Goal: Task Accomplishment & Management: Use online tool/utility

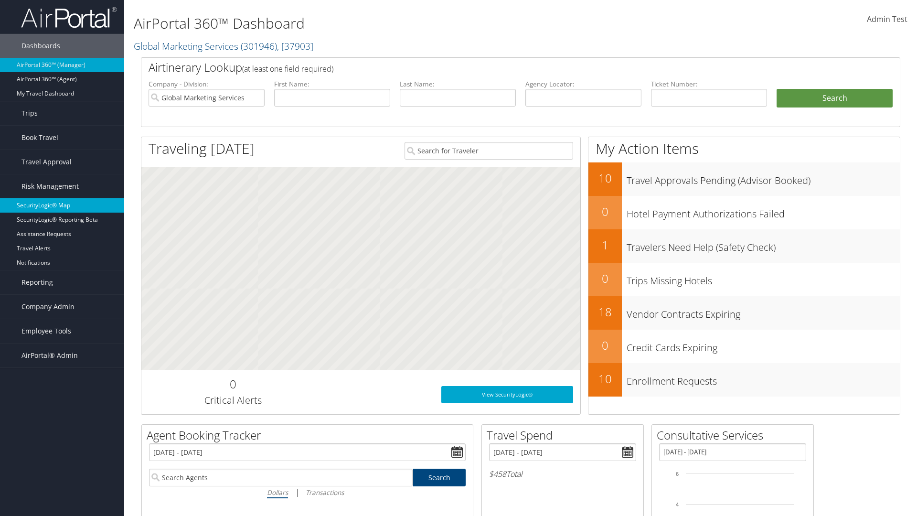
click at [62, 205] on link "SecurityLogic® Map" at bounding box center [62, 205] width 124 height 14
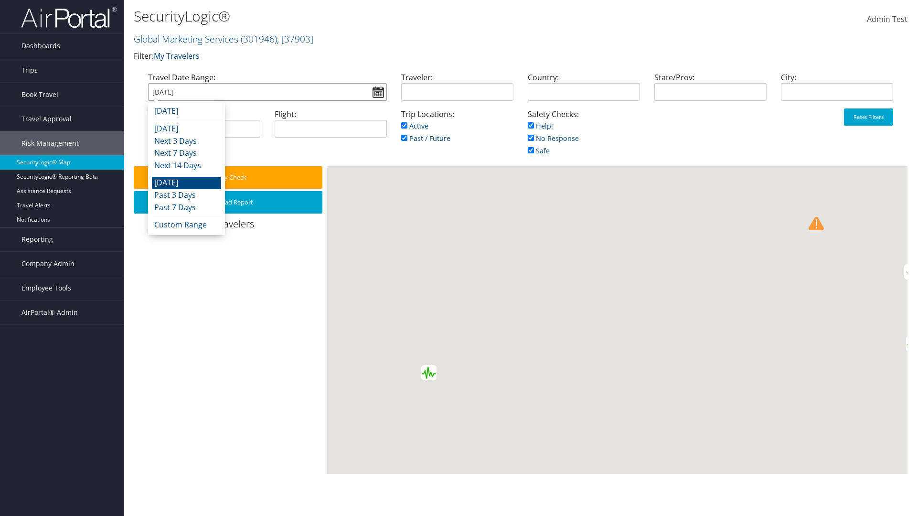
click at [267, 92] on input "[DATE]" at bounding box center [267, 92] width 239 height 18
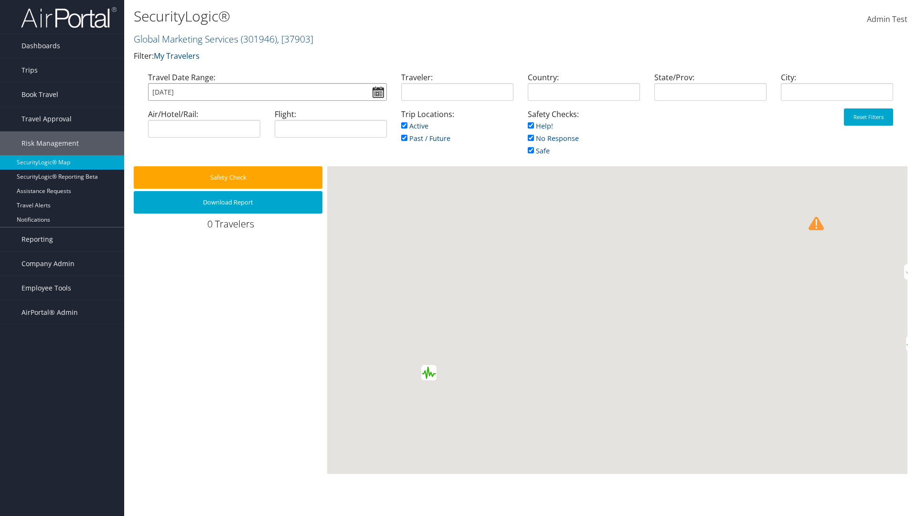
click at [267, 92] on input "[DATE]" at bounding box center [267, 92] width 239 height 18
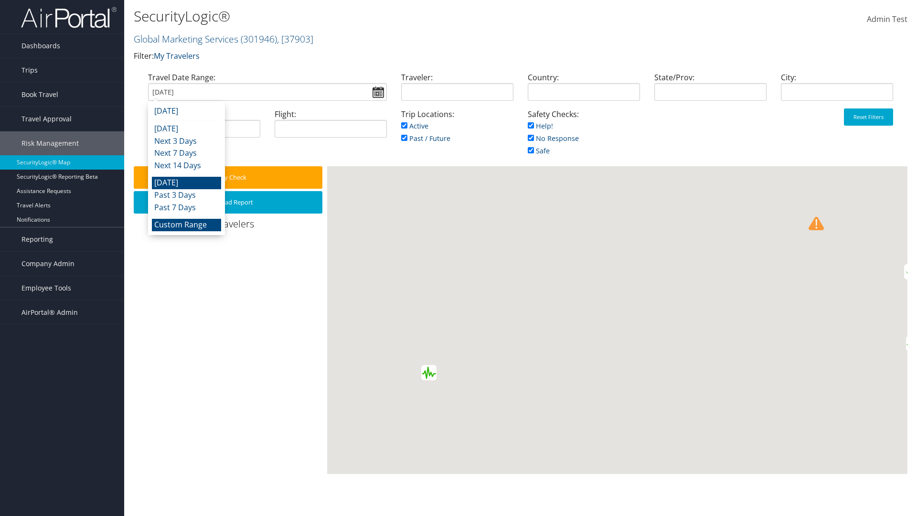
click at [186, 224] on li "Custom Range" at bounding box center [186, 225] width 69 height 12
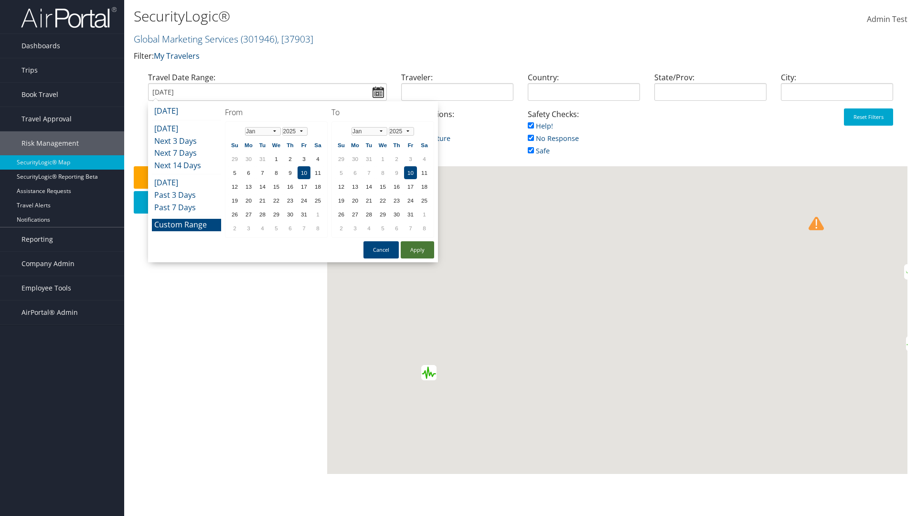
click at [417, 250] on button "Apply" at bounding box center [417, 249] width 33 height 17
type input "[DATE]"
